Goal: Transaction & Acquisition: Purchase product/service

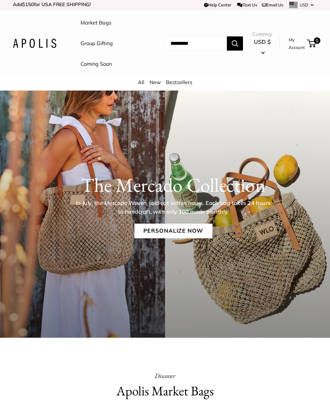
click at [166, 231] on link "Personalize Now" at bounding box center [173, 230] width 78 height 15
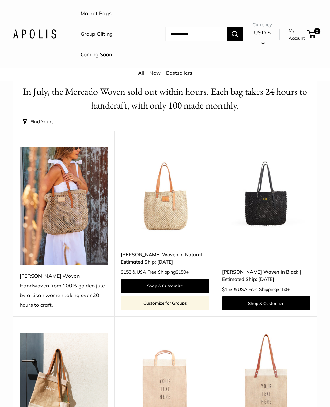
scroll to position [26, 0]
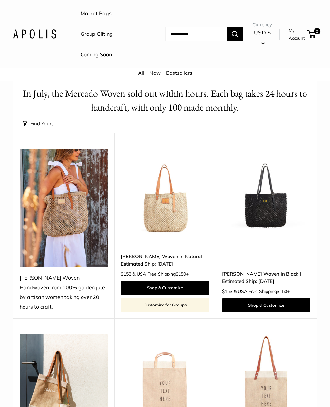
click at [186, 281] on link "Shop & Customize" at bounding box center [165, 288] width 88 height 14
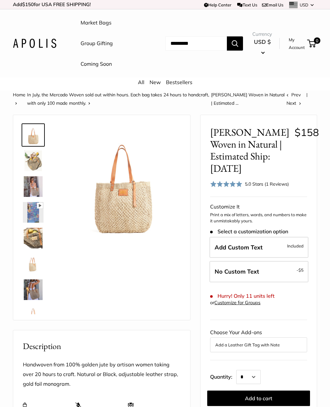
click at [33, 164] on img at bounding box center [33, 160] width 21 height 21
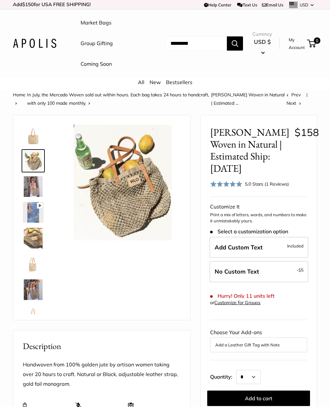
click at [33, 187] on img at bounding box center [33, 186] width 21 height 21
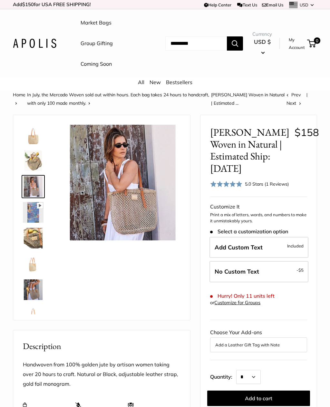
click at [28, 217] on img at bounding box center [33, 212] width 21 height 21
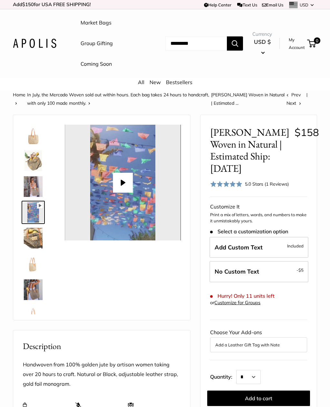
click at [38, 236] on img at bounding box center [33, 238] width 21 height 21
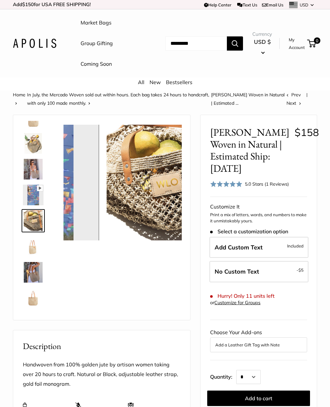
scroll to position [20, 0]
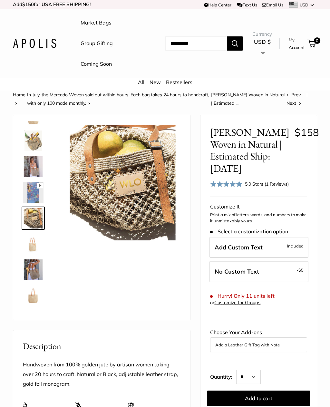
click at [35, 301] on img at bounding box center [33, 295] width 21 height 21
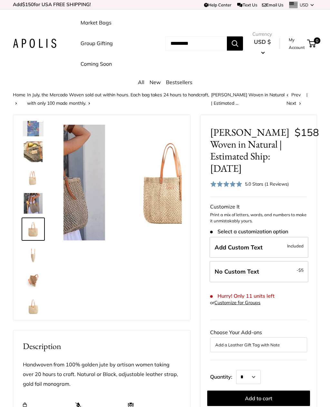
scroll to position [93, 0]
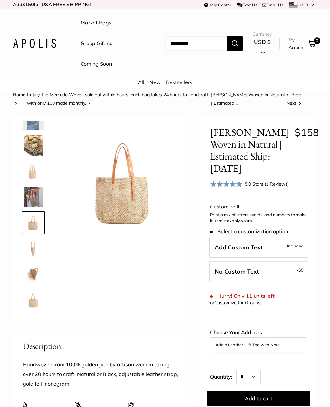
click at [28, 275] on img at bounding box center [33, 274] width 21 height 21
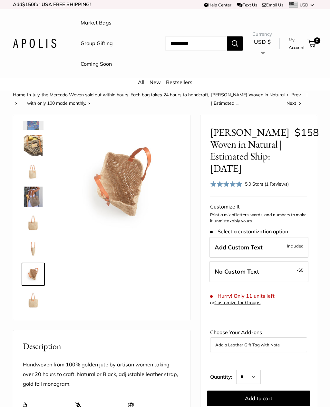
click at [36, 142] on img at bounding box center [33, 145] width 21 height 21
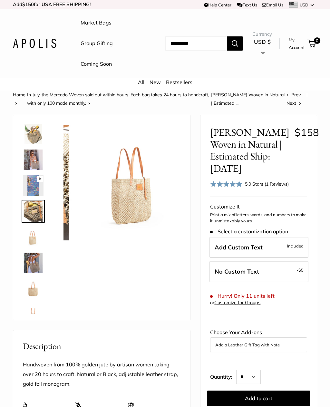
scroll to position [20, 0]
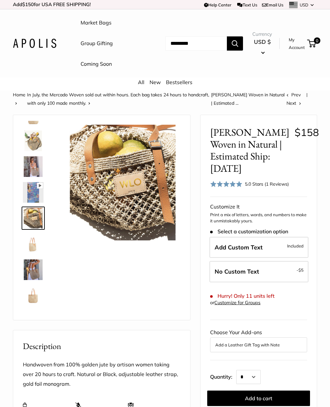
click at [300, 242] on span "Included" at bounding box center [295, 246] width 16 height 8
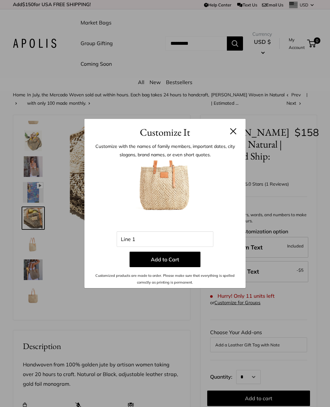
click at [196, 249] on div "Enter 3 letters Line 1 Add to Cart Customized products are made to order. Pleas…" at bounding box center [165, 222] width 142 height 125
click at [193, 240] on input "Line 1" at bounding box center [165, 238] width 97 height 15
click at [171, 241] on input "Line 1" at bounding box center [165, 238] width 97 height 15
type input "***"
click at [187, 258] on button "Add to Cart" at bounding box center [164, 258] width 71 height 15
